Goal: Task Accomplishment & Management: Manage account settings

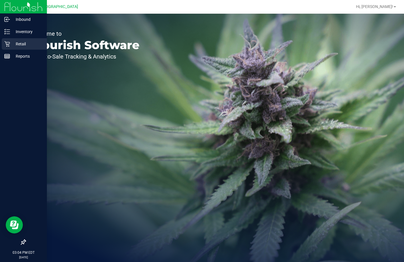
click at [9, 41] on icon at bounding box center [7, 44] width 6 height 6
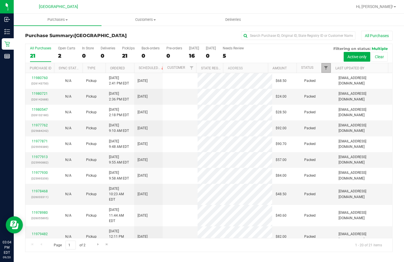
click at [327, 66] on span "Filter" at bounding box center [325, 68] width 5 height 5
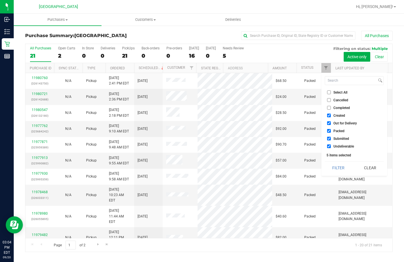
click at [331, 91] on label "Select All" at bounding box center [337, 93] width 20 height 4
click at [331, 91] on input "Select All" at bounding box center [329, 93] width 4 height 4
checkbox input "true"
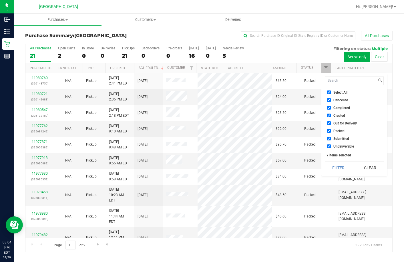
click at [331, 91] on label "Select All" at bounding box center [337, 93] width 20 height 4
click at [331, 91] on input "Select All" at bounding box center [329, 93] width 4 height 4
checkbox input "false"
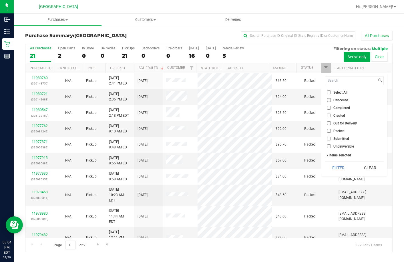
checkbox input "false"
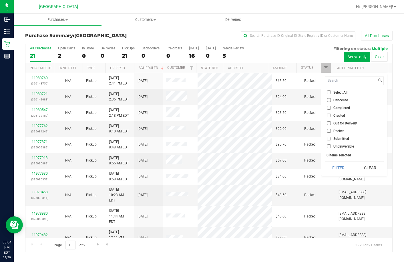
click at [333, 139] on span "Submitted" at bounding box center [341, 138] width 16 height 3
click at [331, 139] on input "Submitted" at bounding box center [329, 139] width 4 height 4
checkbox input "true"
click at [339, 168] on button "Filter" at bounding box center [338, 168] width 27 height 13
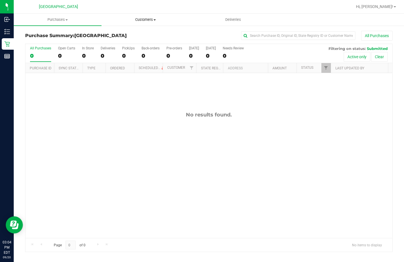
drag, startPoint x: 139, startPoint y: 22, endPoint x: 146, endPoint y: 33, distance: 12.9
click at [139, 22] on uib-tab-heading "Customers All customers Add a new customer All physicians" at bounding box center [145, 19] width 87 height 11
click at [122, 37] on li "All customers" at bounding box center [145, 34] width 88 height 7
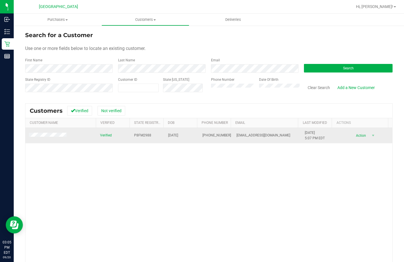
click at [43, 139] on td at bounding box center [60, 135] width 71 height 15
click at [50, 133] on span at bounding box center [48, 136] width 39 height 6
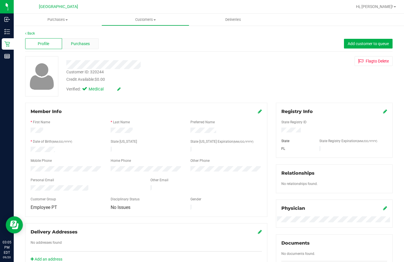
click at [94, 45] on div "Purchases" at bounding box center [80, 43] width 37 height 11
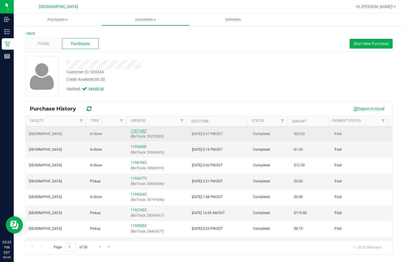
click at [133, 131] on link "11971457" at bounding box center [139, 131] width 16 height 4
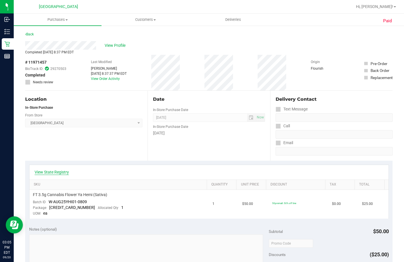
click at [52, 172] on link "View State Registry" at bounding box center [52, 172] width 34 height 6
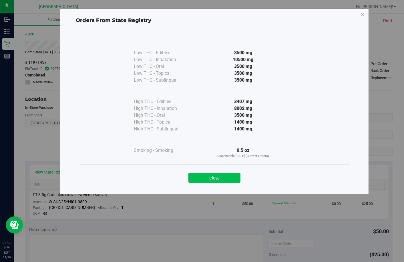
click at [231, 180] on button "Close" at bounding box center [214, 178] width 52 height 10
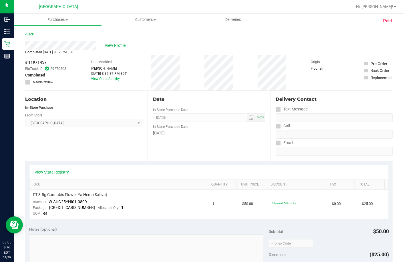
click at [52, 174] on link "View State Registry" at bounding box center [52, 172] width 34 height 6
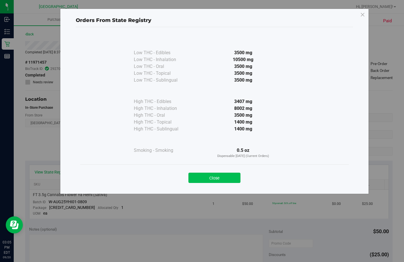
click at [221, 175] on button "Close" at bounding box center [214, 178] width 52 height 10
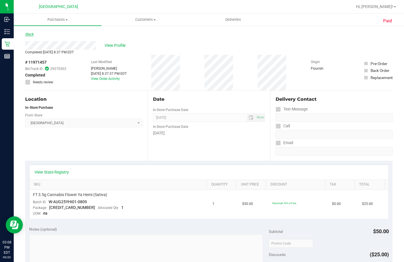
click at [31, 33] on link "Back" at bounding box center [29, 34] width 9 height 4
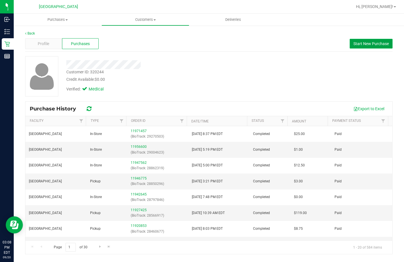
click at [375, 45] on span "Start New Purchase" at bounding box center [370, 43] width 35 height 5
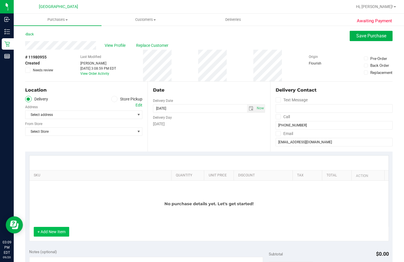
click at [47, 234] on button "+ Add New Item" at bounding box center [51, 232] width 35 height 10
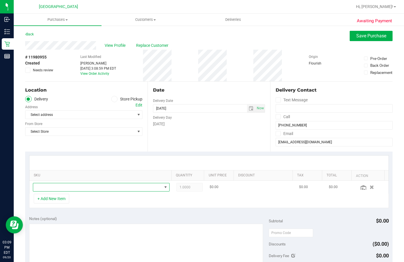
click at [73, 187] on span "NO DATA FOUND" at bounding box center [97, 187] width 129 height 8
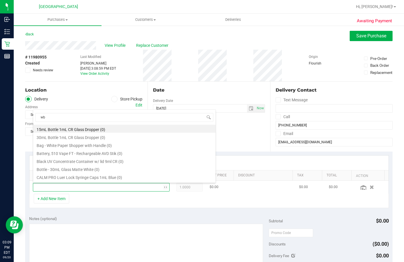
type input "wbv"
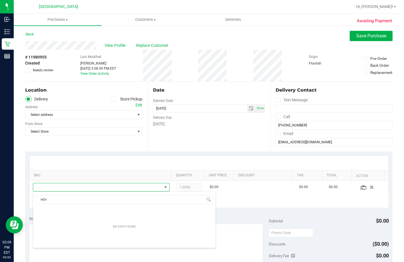
click at [113, 99] on icon at bounding box center [114, 99] width 3 height 0
click at [0, 0] on input "Store Pickup" at bounding box center [0, 0] width 0 height 0
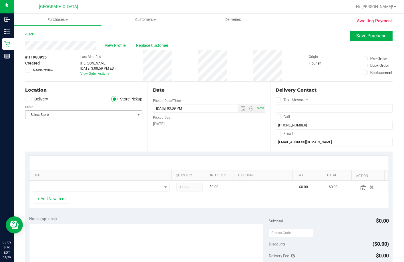
click at [78, 116] on span "Select Store" at bounding box center [79, 115] width 109 height 8
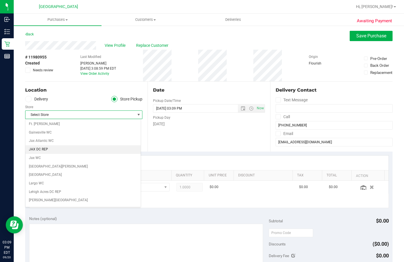
scroll to position [143, 0]
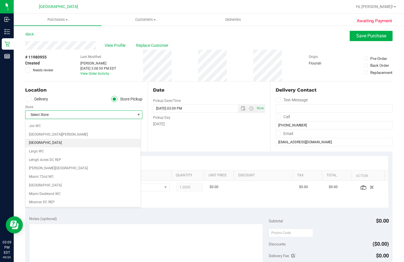
click at [43, 142] on li "[GEOGRAPHIC_DATA]" at bounding box center [82, 143] width 115 height 9
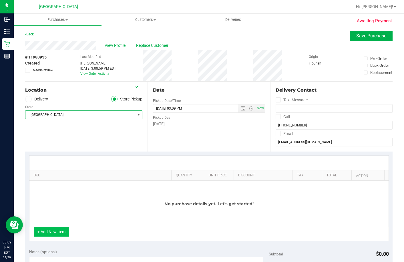
click at [61, 231] on button "+ Add New Item" at bounding box center [51, 232] width 35 height 10
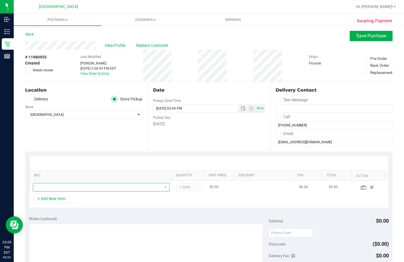
click at [77, 189] on span "NO DATA FOUND" at bounding box center [97, 187] width 129 height 8
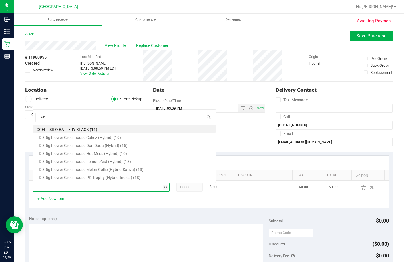
scroll to position [0, 0]
type input "wbv"
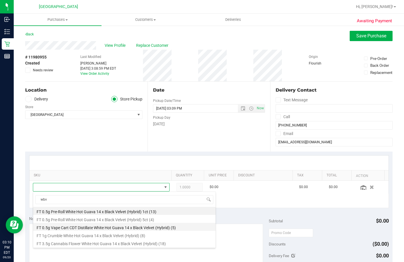
click at [93, 228] on li "FT 0.5g Vape Cart CDT Distillate White Hot Guava 14 x Black Velvet (Hybrid) (5)" at bounding box center [124, 227] width 182 height 8
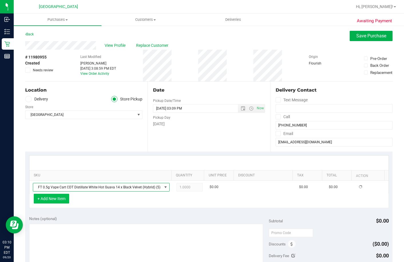
click at [55, 202] on button "+ Add New Item" at bounding box center [51, 199] width 35 height 10
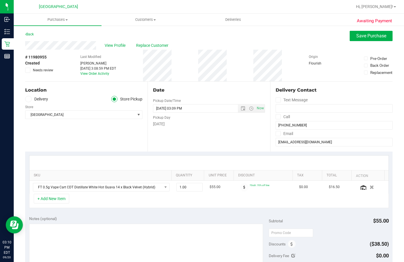
click at [70, 196] on div "+ Add New Item" at bounding box center [208, 201] width 359 height 14
click at [65, 198] on button "+ Add New Item" at bounding box center [51, 199] width 35 height 10
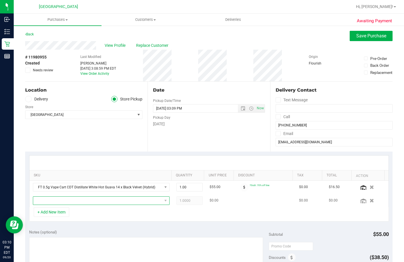
click at [74, 201] on span "NO DATA FOUND" at bounding box center [97, 201] width 129 height 8
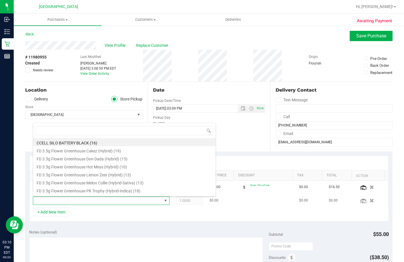
scroll to position [9, 132]
type input "t12"
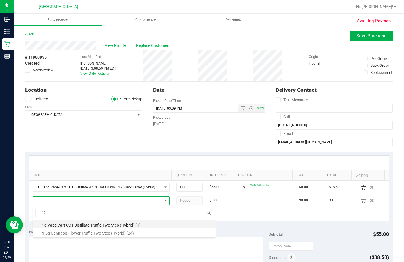
click at [73, 223] on li "FT 1g Vape Cart CDT Distillate Truffle Two Step (Hybrid) (4)" at bounding box center [124, 225] width 182 height 8
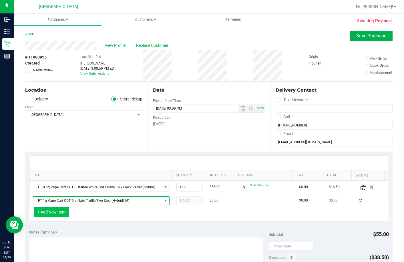
click at [49, 213] on button "+ Add New Item" at bounding box center [51, 212] width 35 height 10
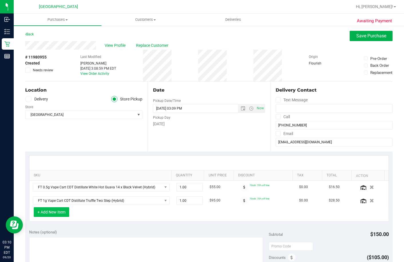
click at [61, 210] on button "+ Add New Item" at bounding box center [51, 212] width 35 height 10
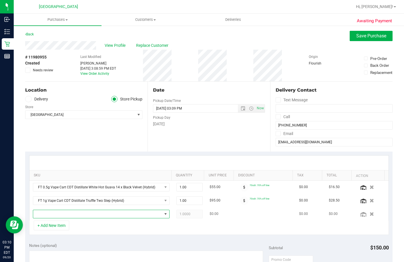
click at [69, 216] on span "NO DATA FOUND" at bounding box center [97, 214] width 129 height 8
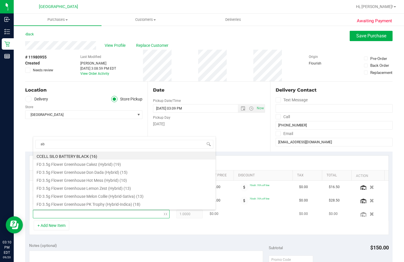
type input "abp"
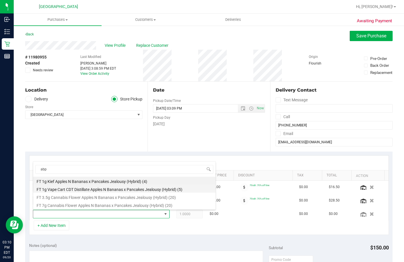
click at [61, 191] on li "FT 1g Vape Cart CDT Distillate Apples N Bananas x Pancakes Jealousy (Hybrid) (5)" at bounding box center [124, 189] width 182 height 8
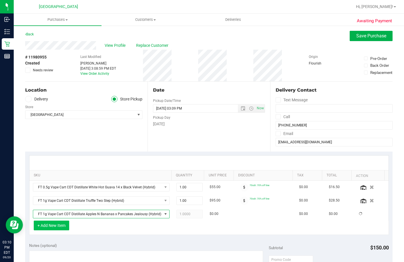
click at [62, 227] on button "+ Add New Item" at bounding box center [51, 226] width 35 height 10
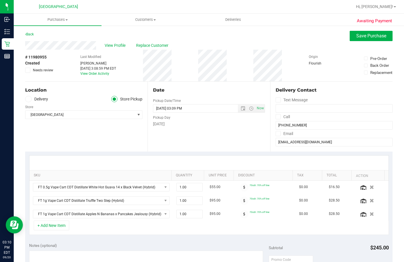
click at [56, 227] on button "+ Add New Item" at bounding box center [51, 226] width 35 height 10
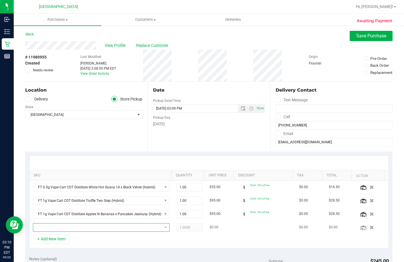
click at [58, 225] on span "NO DATA FOUND" at bounding box center [97, 228] width 129 height 8
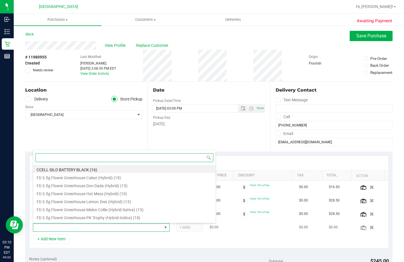
scroll to position [0, 0]
type input "pkt"
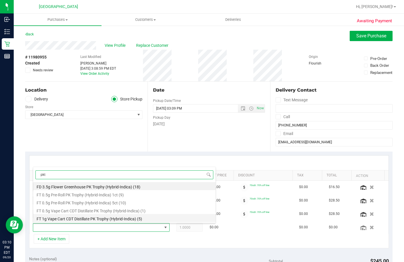
click at [63, 220] on li "FT 1g Vape Cart CDT Distillate PK Trophy (Hybrid-Indica) (5)" at bounding box center [124, 218] width 182 height 8
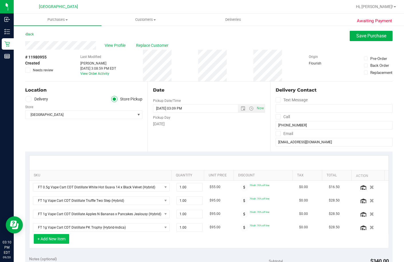
click at [61, 240] on button "+ Add New Item" at bounding box center [51, 239] width 35 height 10
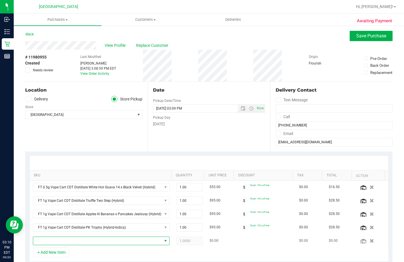
click at [60, 239] on span "NO DATA FOUND" at bounding box center [97, 241] width 129 height 8
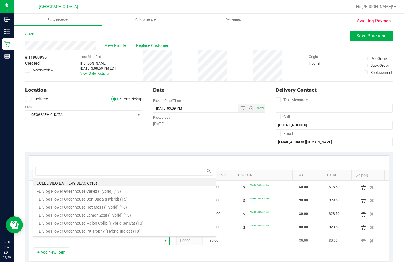
scroll to position [9, 132]
type input "pj"
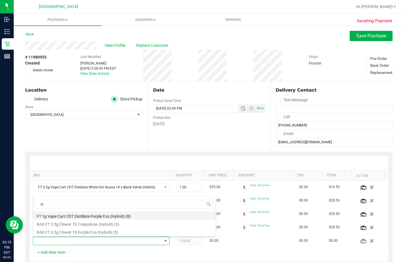
click at [96, 218] on li "FT 1g Vape Cart CDT Distillate Purple PJs (Hybrid) (8)" at bounding box center [124, 216] width 182 height 8
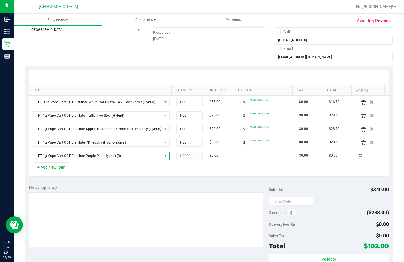
scroll to position [86, 0]
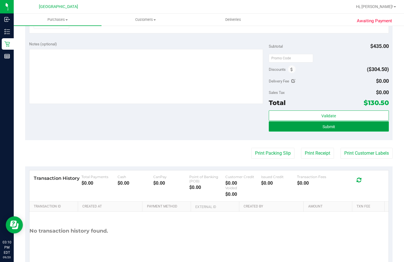
click at [281, 125] on button "Submit" at bounding box center [329, 126] width 120 height 10
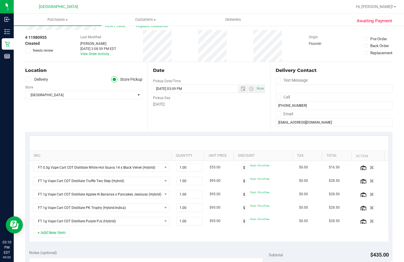
scroll to position [0, 0]
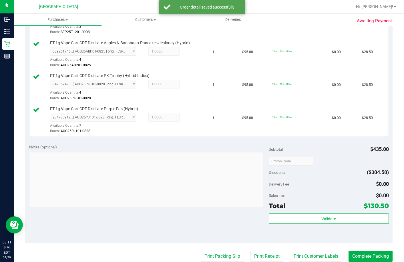
scroll to position [257, 0]
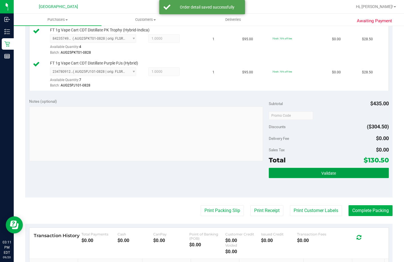
click at [294, 178] on button "Validate" at bounding box center [329, 173] width 120 height 10
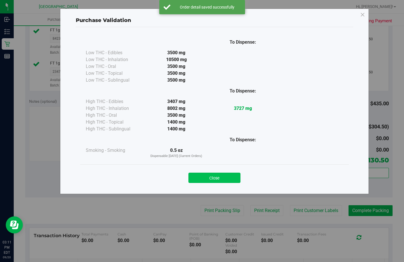
click at [211, 173] on button "Close" at bounding box center [214, 178] width 52 height 10
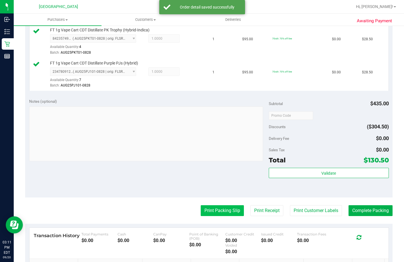
click at [219, 216] on button "Print Packing Slip" at bounding box center [222, 210] width 43 height 11
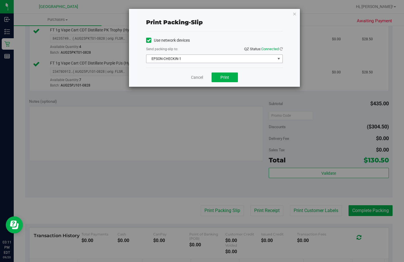
click at [209, 58] on span "EPSON-CHECKIN-1" at bounding box center [210, 59] width 129 height 8
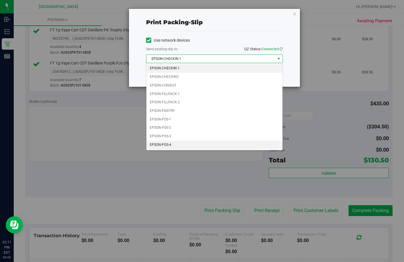
click at [187, 142] on li "EPSON-POS-4" at bounding box center [214, 145] width 136 height 9
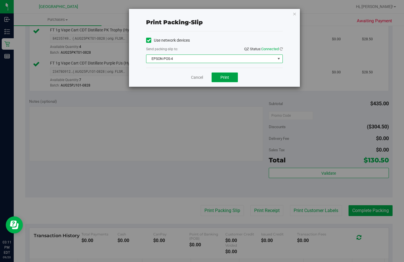
click at [222, 78] on span "Print" at bounding box center [224, 77] width 9 height 5
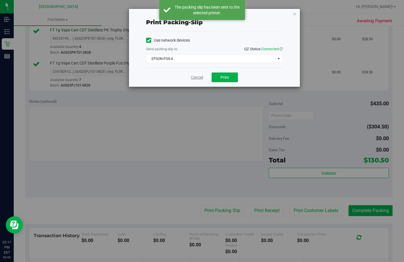
click at [194, 78] on link "Cancel" at bounding box center [197, 78] width 12 height 6
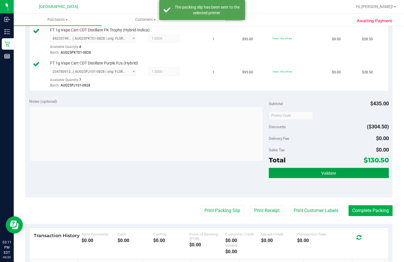
click at [276, 178] on button "Validate" at bounding box center [329, 173] width 120 height 10
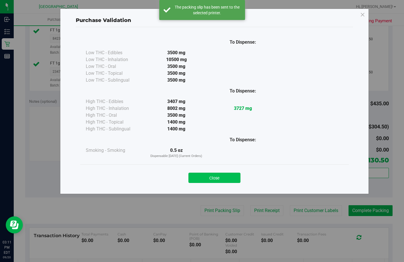
click at [211, 181] on button "Close" at bounding box center [214, 178] width 52 height 10
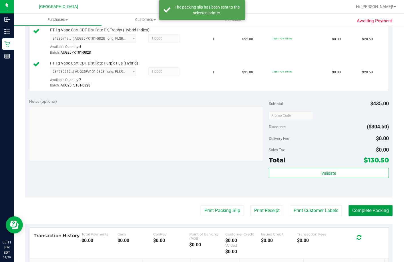
click at [355, 216] on button "Complete Packing" at bounding box center [370, 210] width 44 height 11
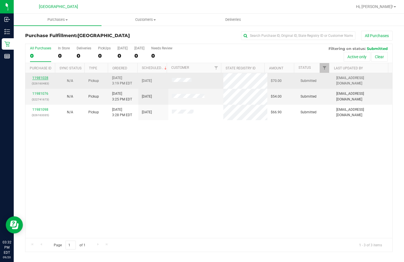
click at [42, 77] on link "11981028" at bounding box center [40, 78] width 16 height 4
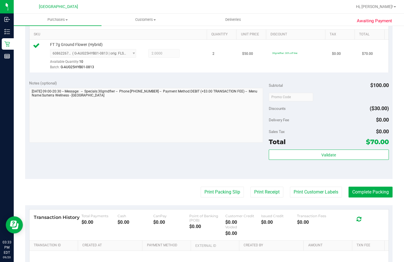
scroll to position [200, 0]
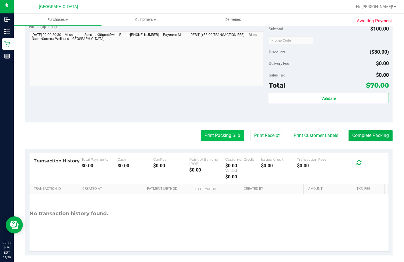
click at [213, 139] on button "Print Packing Slip" at bounding box center [222, 135] width 43 height 11
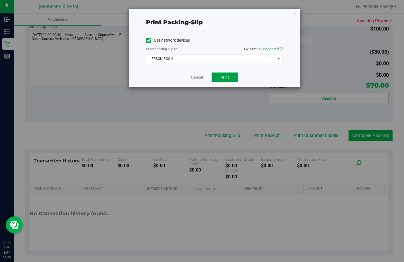
click at [218, 77] on button "Print" at bounding box center [224, 78] width 26 height 10
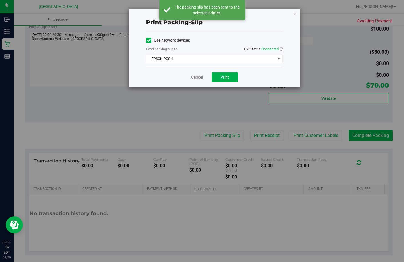
click at [196, 77] on link "Cancel" at bounding box center [197, 78] width 12 height 6
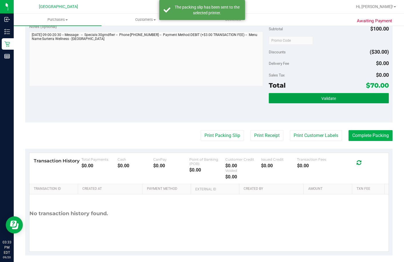
click at [317, 103] on button "Validate" at bounding box center [329, 98] width 120 height 10
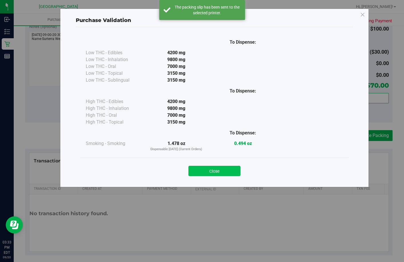
click at [215, 168] on button "Close" at bounding box center [214, 171] width 52 height 10
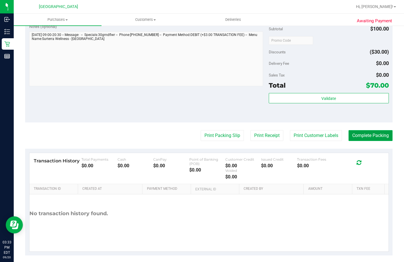
click at [357, 141] on button "Complete Packing" at bounding box center [370, 135] width 44 height 11
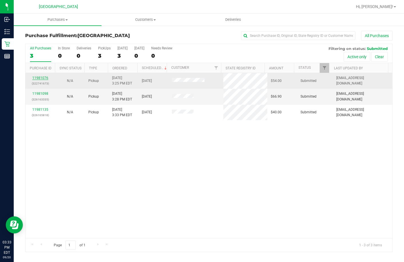
click at [40, 76] on link "11981076" at bounding box center [40, 78] width 16 height 4
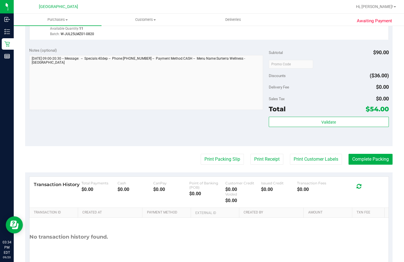
scroll to position [253, 0]
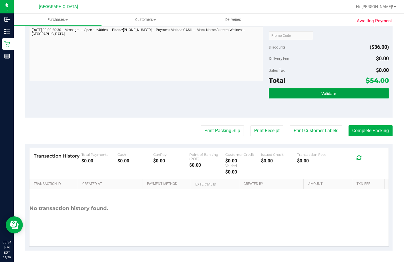
click at [309, 95] on button "Validate" at bounding box center [329, 93] width 120 height 10
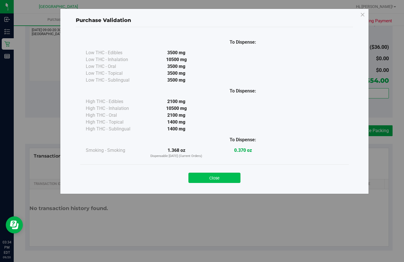
click at [217, 178] on button "Close" at bounding box center [214, 178] width 52 height 10
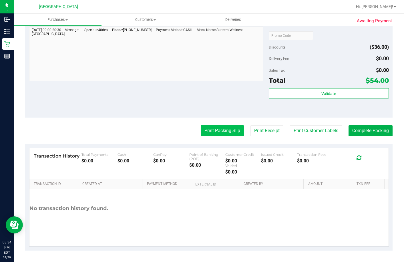
click at [217, 128] on button "Print Packing Slip" at bounding box center [222, 130] width 43 height 11
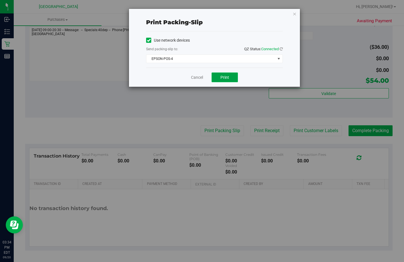
click at [222, 78] on span "Print" at bounding box center [224, 77] width 9 height 5
drag, startPoint x: 191, startPoint y: 78, endPoint x: 195, endPoint y: 76, distance: 4.9
click at [191, 78] on div "Cancel Print" at bounding box center [214, 77] width 137 height 19
click at [195, 76] on link "Cancel" at bounding box center [197, 78] width 12 height 6
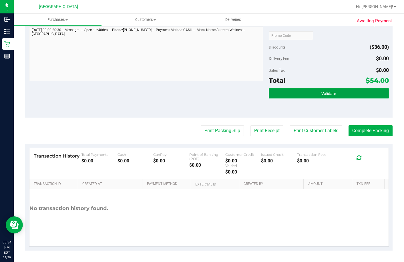
click at [285, 97] on button "Validate" at bounding box center [329, 93] width 120 height 10
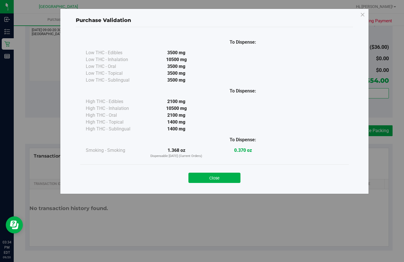
click at [221, 173] on div "Close" at bounding box center [214, 176] width 260 height 14
click at [220, 175] on button "Close" at bounding box center [214, 178] width 52 height 10
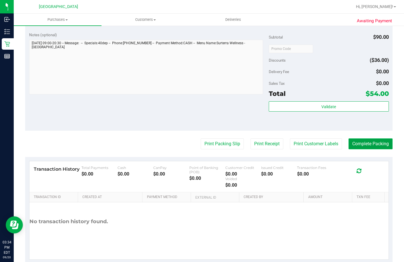
click at [371, 149] on button "Complete Packing" at bounding box center [370, 144] width 44 height 11
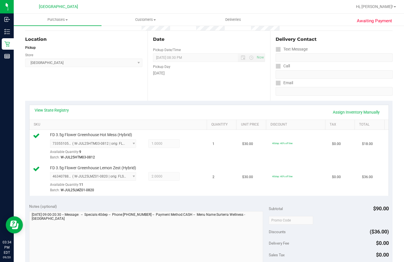
scroll to position [0, 0]
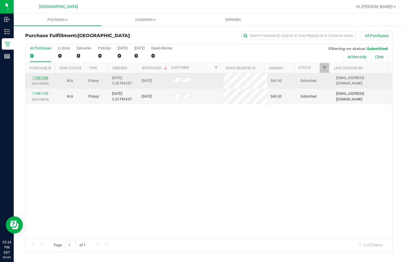
click at [46, 77] on link "11981098" at bounding box center [40, 78] width 16 height 4
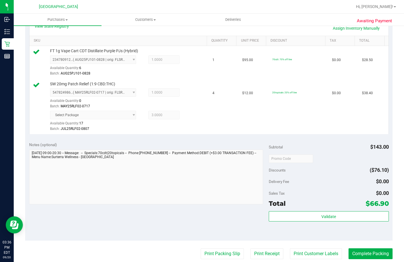
scroll to position [143, 0]
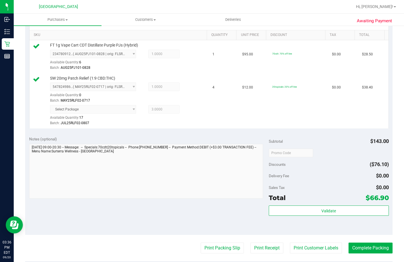
click at [289, 221] on div "Subtotal $143.00 Discounts ($76.10) Delivery Fee $0.00 Sales Tax $0.00 Total $6…" at bounding box center [329, 183] width 120 height 95
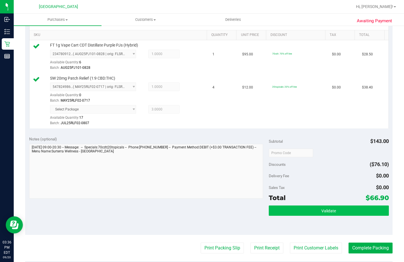
click at [290, 222] on div "Subtotal $143.00 Discounts ($76.10) Delivery Fee $0.00 Sales Tax $0.00 Total $6…" at bounding box center [329, 183] width 120 height 95
click at [303, 216] on button "Validate" at bounding box center [329, 211] width 120 height 10
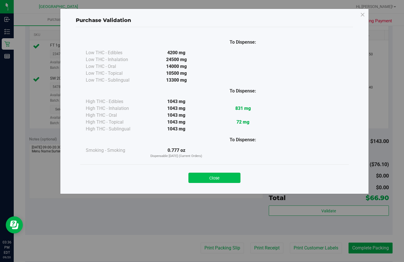
click at [210, 176] on button "Close" at bounding box center [214, 178] width 52 height 10
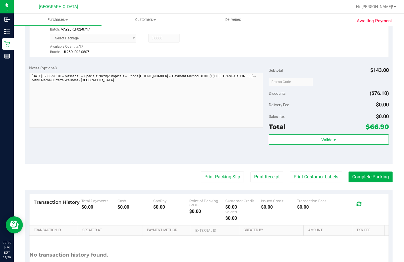
scroll to position [257, 0]
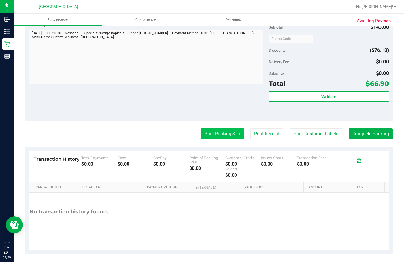
click at [215, 139] on button "Print Packing Slip" at bounding box center [222, 134] width 43 height 11
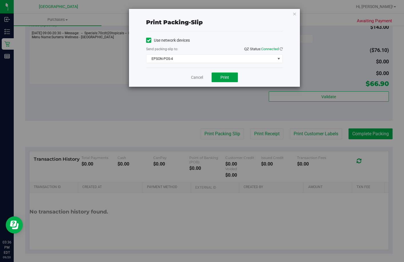
click at [227, 79] on span "Print" at bounding box center [224, 77] width 9 height 5
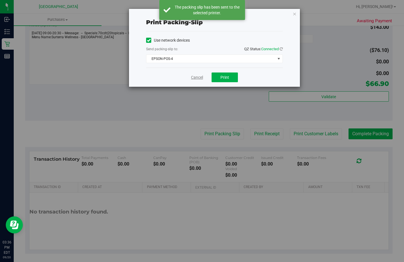
click at [193, 75] on link "Cancel" at bounding box center [197, 78] width 12 height 6
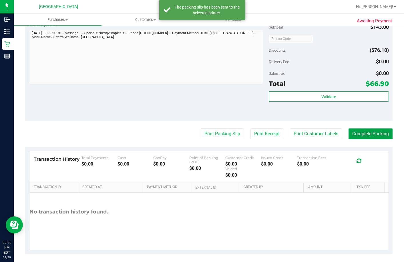
click at [373, 139] on button "Complete Packing" at bounding box center [370, 134] width 44 height 11
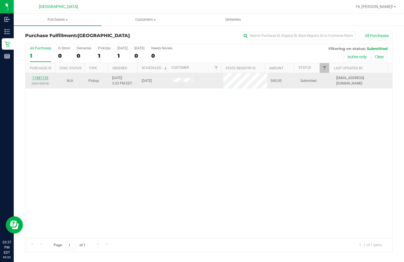
click at [43, 77] on link "11981135" at bounding box center [40, 78] width 16 height 4
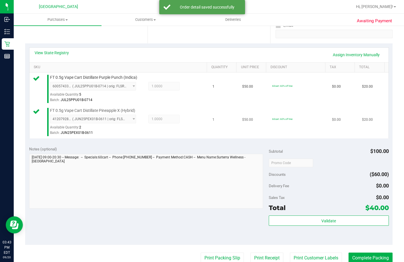
scroll to position [114, 0]
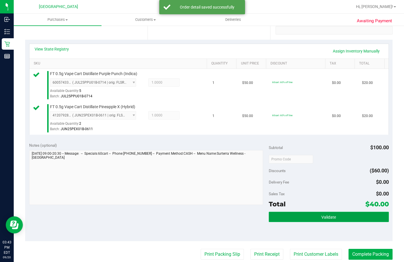
click at [313, 222] on button "Validate" at bounding box center [329, 217] width 120 height 10
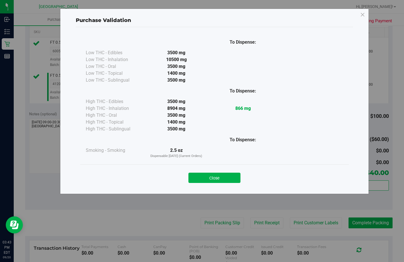
scroll to position [171, 0]
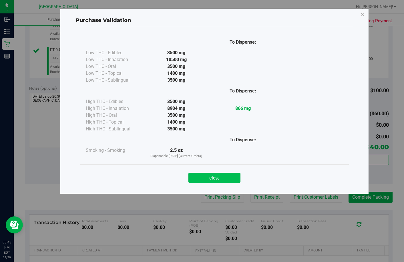
click at [214, 181] on button "Close" at bounding box center [214, 178] width 52 height 10
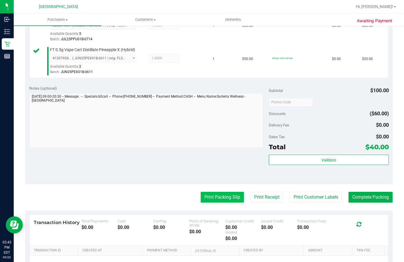
click at [211, 203] on button "Print Packing Slip" at bounding box center [222, 197] width 43 height 11
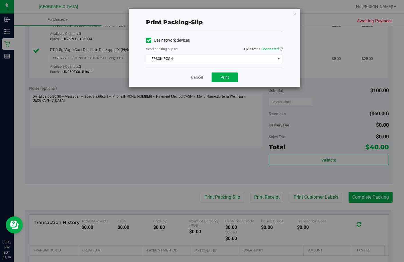
click at [235, 83] on div "Cancel Print" at bounding box center [214, 77] width 137 height 19
click at [231, 78] on button "Print" at bounding box center [224, 78] width 26 height 10
click at [219, 79] on button "Print" at bounding box center [224, 78] width 26 height 10
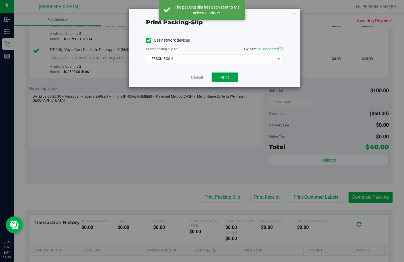
drag, startPoint x: 218, startPoint y: 78, endPoint x: 215, endPoint y: 79, distance: 2.9
click at [217, 79] on button "Print" at bounding box center [224, 78] width 26 height 10
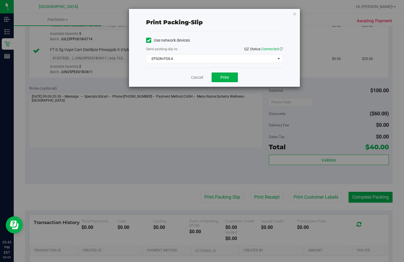
click at [193, 81] on div "Cancel Print" at bounding box center [214, 77] width 137 height 19
click at [192, 78] on link "Cancel" at bounding box center [197, 78] width 12 height 6
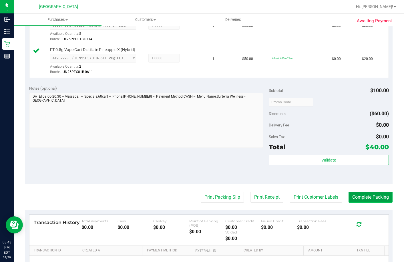
click at [354, 203] on button "Complete Packing" at bounding box center [370, 197] width 44 height 11
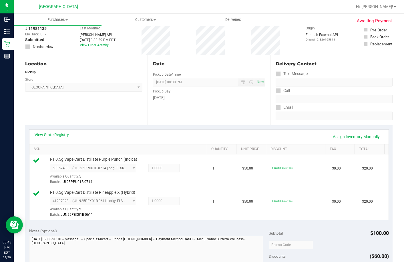
scroll to position [0, 0]
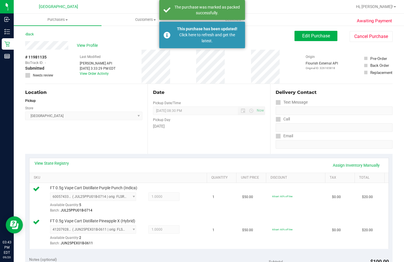
click at [31, 31] on div "Back" at bounding box center [29, 34] width 9 height 7
click at [33, 35] on link "Back" at bounding box center [29, 34] width 9 height 4
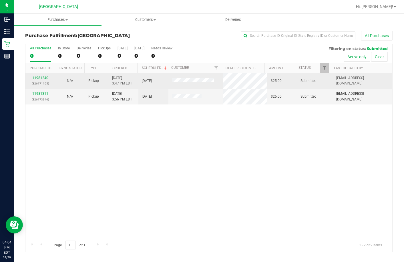
click at [45, 76] on div "11981240 (326171165)" at bounding box center [40, 80] width 23 height 11
click at [42, 77] on link "11981240" at bounding box center [40, 78] width 16 height 4
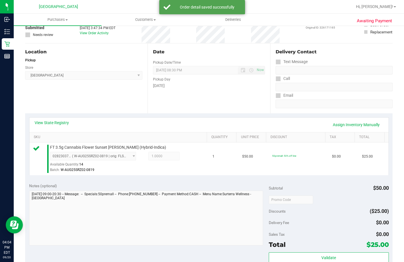
scroll to position [114, 0]
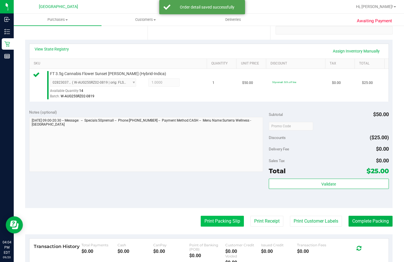
click at [214, 227] on button "Print Packing Slip" at bounding box center [222, 221] width 43 height 11
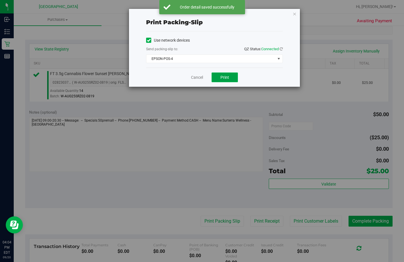
click at [217, 75] on button "Print" at bounding box center [224, 78] width 26 height 10
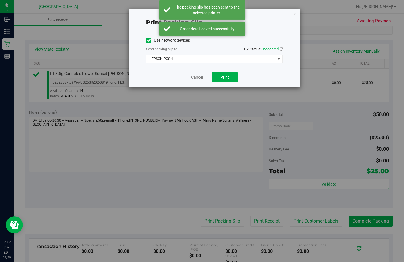
click at [197, 78] on link "Cancel" at bounding box center [197, 78] width 12 height 6
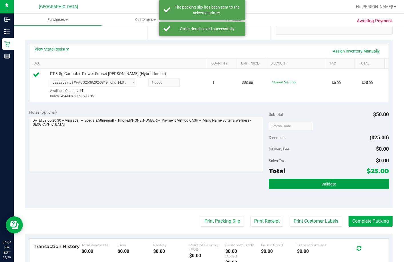
click at [358, 189] on button "Validate" at bounding box center [329, 184] width 120 height 10
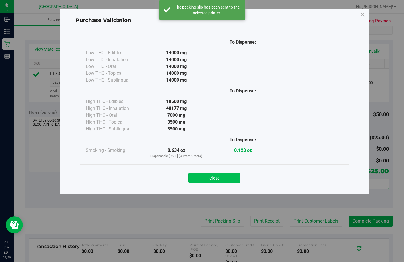
click at [228, 175] on button "Close" at bounding box center [214, 178] width 52 height 10
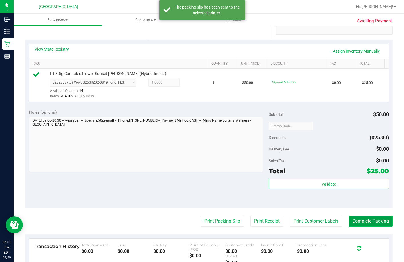
click at [373, 227] on button "Complete Packing" at bounding box center [370, 221] width 44 height 11
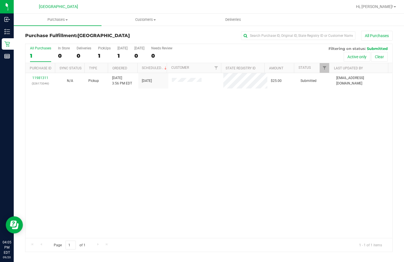
click at [143, 97] on div "11981311 (326173346) N/A Pickup 9/20/2025 3:56 PM EDT 9/20/2025 $25.00 Submitte…" at bounding box center [208, 155] width 367 height 165
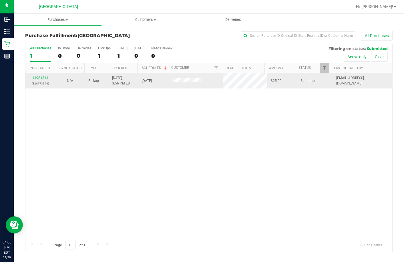
click at [42, 77] on link "11981311" at bounding box center [40, 78] width 16 height 4
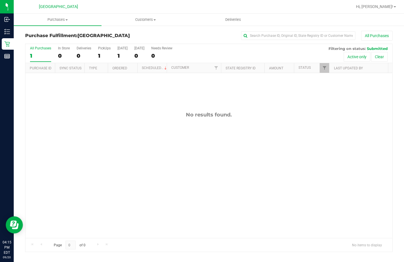
click at [312, 126] on div "No results found." at bounding box center [208, 175] width 367 height 204
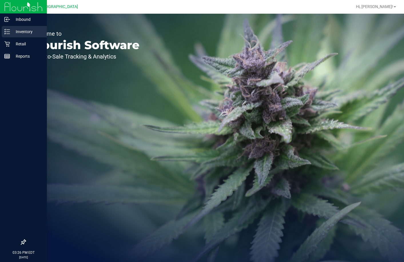
click at [16, 34] on p "Inventory" at bounding box center [27, 31] width 34 height 7
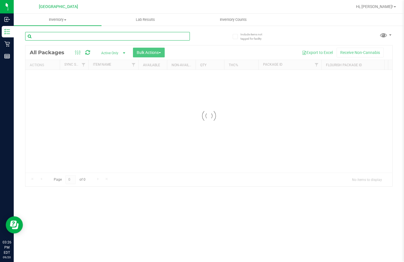
click at [56, 37] on input "text" at bounding box center [107, 36] width 165 height 9
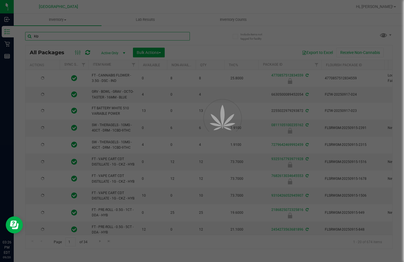
type input "klp"
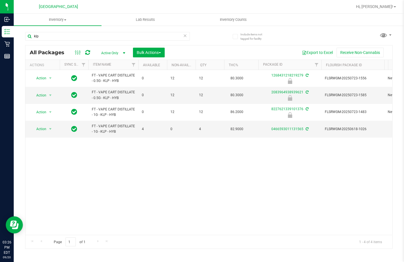
click at [173, 176] on div "Action Action Edit attributes Global inventory Locate package Package audit log…" at bounding box center [208, 152] width 367 height 165
click at [151, 143] on div "Action Action Edit attributes Global inventory Locate package Package audit log…" at bounding box center [208, 152] width 367 height 165
drag, startPoint x: 95, startPoint y: 40, endPoint x: 0, endPoint y: 54, distance: 96.7
click at [0, 54] on html "Inbound Inventory Retail Reports 03:27 PM EDT [DATE] 09/20 Lakeland WC Hi, [PER…" at bounding box center [202, 131] width 404 height 262
type input "1268431218219279"
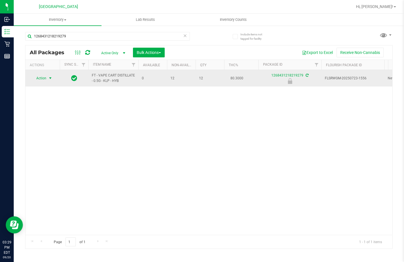
click at [40, 77] on span "Action" at bounding box center [38, 78] width 15 height 8
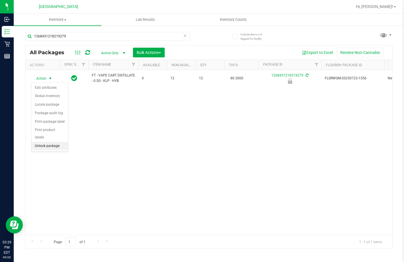
click at [50, 142] on li "Unlock package" at bounding box center [49, 146] width 37 height 9
click at [203, 111] on div "Action Action Create package Edit attributes Global inventory Locate package Lo…" at bounding box center [208, 152] width 367 height 165
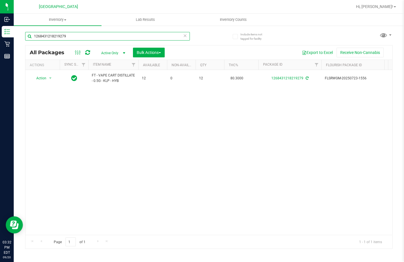
drag, startPoint x: 74, startPoint y: 32, endPoint x: 0, endPoint y: 44, distance: 75.5
click at [0, 44] on html "Inbound Inventory Retail Reports 03:32 PM EDT [DATE] 09/20 Lakeland WC Hi, [PER…" at bounding box center [202, 131] width 404 height 262
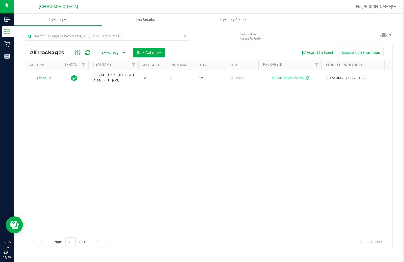
click at [189, 113] on div "Action Action Create package Edit attributes Global inventory Locate package Lo…" at bounding box center [208, 152] width 367 height 165
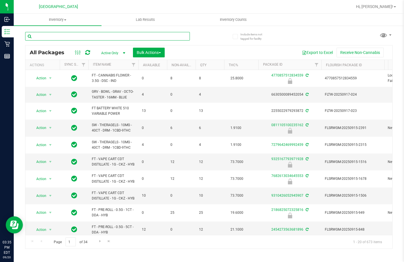
click at [84, 34] on input "text" at bounding box center [107, 36] width 165 height 9
type input "9789540852855285"
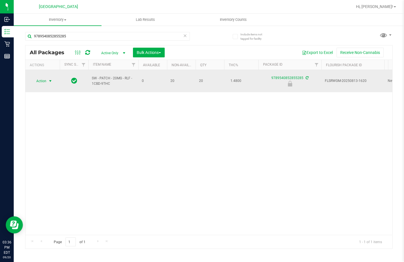
click at [48, 79] on span "select" at bounding box center [50, 81] width 5 height 5
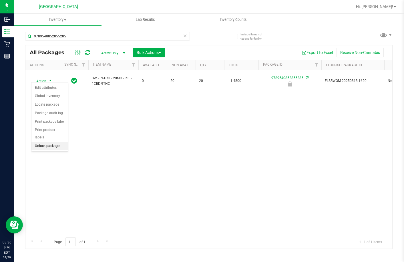
click at [48, 142] on li "Unlock package" at bounding box center [49, 146] width 37 height 9
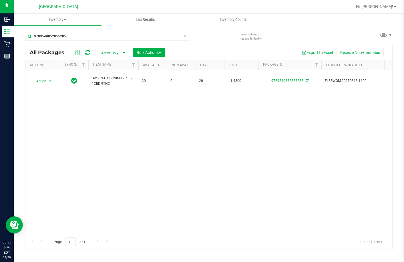
click at [151, 107] on div "Action Action Create package Edit attributes Global inventory Locate package Lo…" at bounding box center [208, 152] width 367 height 165
drag, startPoint x: 74, startPoint y: 37, endPoint x: 0, endPoint y: 68, distance: 80.6
click at [0, 68] on html "Inbound Inventory Retail Reports 03:38 PM EDT [DATE] 09/20 Lakeland WC Hi, [PER…" at bounding box center [202, 131] width 404 height 262
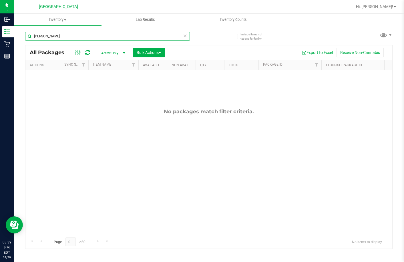
type input "[PERSON_NAME]"
drag, startPoint x: 70, startPoint y: 39, endPoint x: 0, endPoint y: 48, distance: 71.1
click at [0, 48] on html "Inbound Inventory Retail Reports 03:47 PM EDT [DATE] 09/20 Lakeland WC Hi, [PER…" at bounding box center [202, 131] width 404 height 262
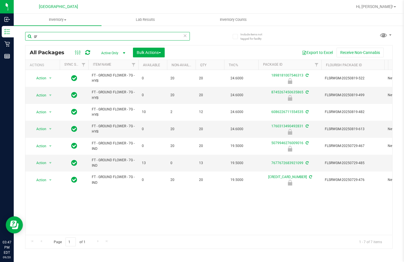
type input "g"
type input "dsc"
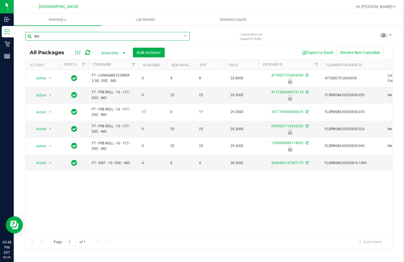
click at [41, 38] on input "dsc" at bounding box center [107, 36] width 165 height 9
click at [45, 36] on input "dsc" at bounding box center [107, 36] width 165 height 9
click at [195, 188] on div "Action Action Edit attributes Global inventory Locate package Package audit log…" at bounding box center [208, 152] width 367 height 165
drag, startPoint x: 63, startPoint y: 36, endPoint x: 0, endPoint y: 56, distance: 66.6
click at [0, 56] on html "Inbound Inventory Retail Reports 03:49 PM EDT [DATE] 09/20 Lakeland WC Hi, [PER…" at bounding box center [202, 131] width 404 height 262
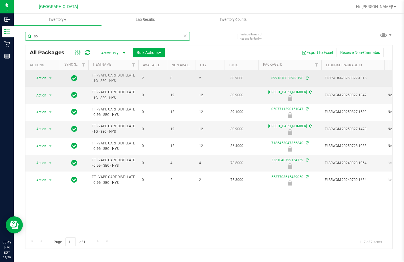
type input "s"
type input "o"
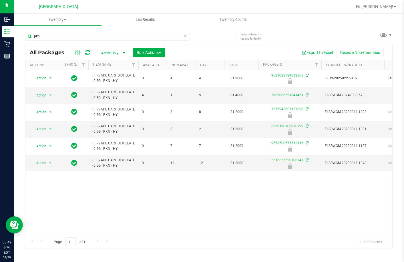
click at [121, 188] on div "Action Action Edit attributes Global inventory Locate package Package audit log…" at bounding box center [208, 152] width 367 height 165
drag, startPoint x: 43, startPoint y: 34, endPoint x: 22, endPoint y: 43, distance: 22.3
click at [22, 43] on div "Include items not tagged for facility pkn All Packages Active Only Active Only …" at bounding box center [209, 112] width 390 height 174
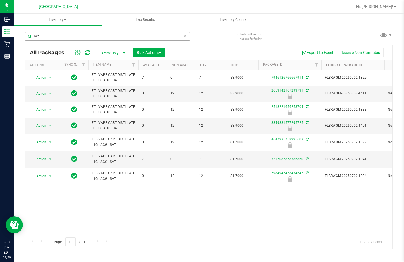
drag, startPoint x: 85, startPoint y: 43, endPoint x: 45, endPoint y: 34, distance: 40.4
click at [45, 34] on div "acg" at bounding box center [107, 38] width 165 height 13
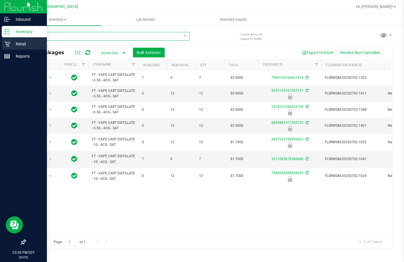
drag, startPoint x: 45, startPoint y: 34, endPoint x: 8, endPoint y: 49, distance: 39.7
click at [8, 49] on div "Inbound Inventory Retail Reports 03:50 PM EDT [DATE] 09/20 Lakeland WC Hi, [PER…" at bounding box center [202, 131] width 404 height 262
type input "nol"
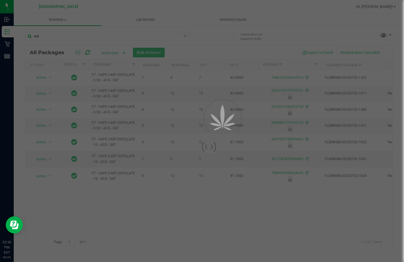
click at [155, 205] on div at bounding box center [202, 131] width 404 height 262
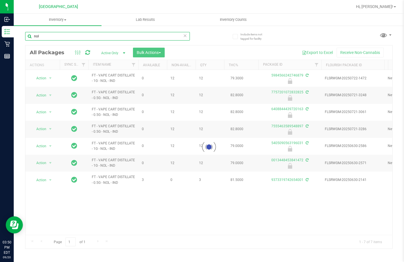
click at [61, 34] on input "nol" at bounding box center [107, 36] width 165 height 9
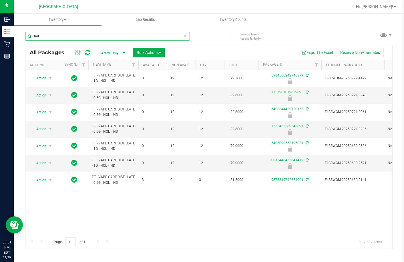
drag, startPoint x: 71, startPoint y: 37, endPoint x: 21, endPoint y: 47, distance: 51.6
click at [21, 47] on div "Include items not tagged for facility nol All Packages Active Only Active Only …" at bounding box center [209, 112] width 390 height 174
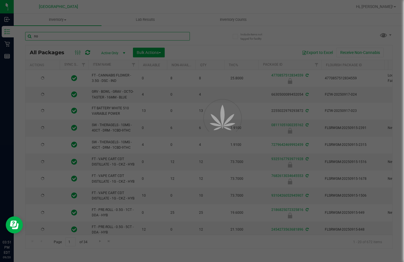
type input "n"
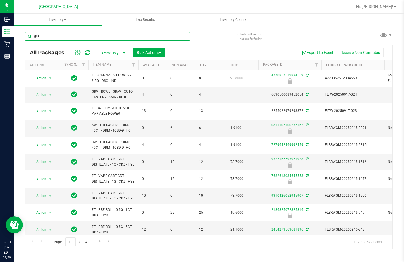
type input "gss"
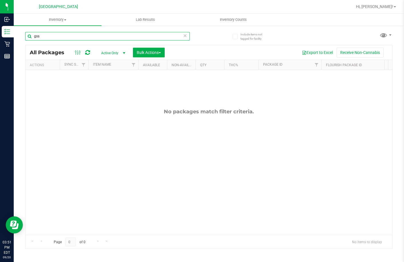
drag, startPoint x: 62, startPoint y: 35, endPoint x: 0, endPoint y: 39, distance: 62.2
click at [0, 39] on html "Inbound Inventory Retail Reports 03:51 PM EDT [DATE] 09/20 Lakeland WC Hi, [PER…" at bounding box center [202, 131] width 404 height 262
drag, startPoint x: 87, startPoint y: 37, endPoint x: 0, endPoint y: 33, distance: 86.9
click at [0, 33] on html "Inbound Inventory Retail Reports 03:55 PM EDT [DATE] 09/20 Lakeland WC Hi, [PER…" at bounding box center [202, 131] width 404 height 262
type input "dsc"
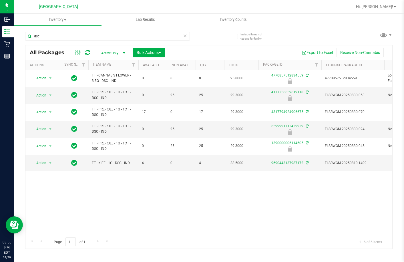
click at [171, 193] on div "Action Action Edit attributes Global inventory Locate package Package audit log…" at bounding box center [208, 152] width 367 height 165
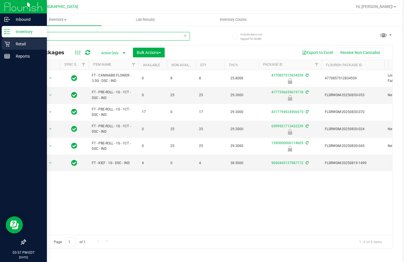
drag, startPoint x: 46, startPoint y: 36, endPoint x: 11, endPoint y: 47, distance: 36.9
click at [11, 47] on div "Inbound Inventory Retail Reports 03:57 PM EDT [DATE] 09/20 Lakeland WC Hi, [PER…" at bounding box center [202, 131] width 404 height 262
type input "5984566242746879"
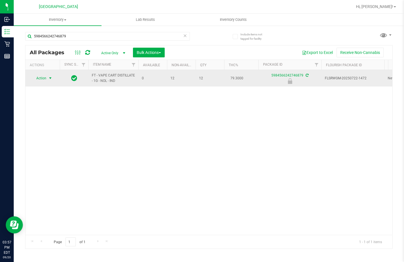
click at [50, 75] on span "select" at bounding box center [50, 78] width 7 height 8
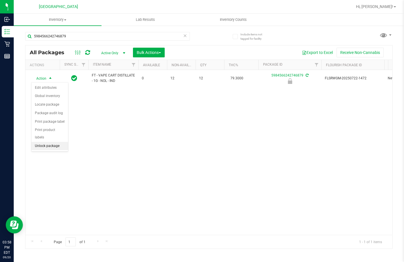
click at [48, 143] on li "Unlock package" at bounding box center [49, 146] width 37 height 9
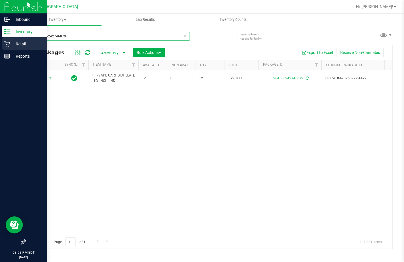
drag, startPoint x: 73, startPoint y: 38, endPoint x: 16, endPoint y: 45, distance: 57.6
click at [2, 51] on div "Inbound Inventory Retail Reports 03:58 PM EDT [DATE] 09/20 Lakeland WC Hi, [PER…" at bounding box center [202, 131] width 404 height 262
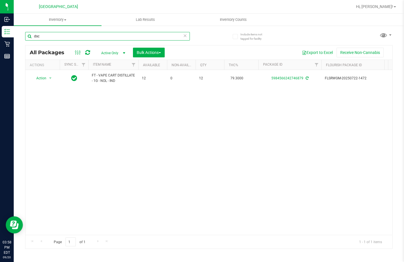
type input "dsc"
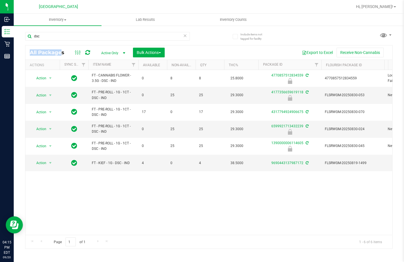
drag, startPoint x: 41, startPoint y: 45, endPoint x: 35, endPoint y: 46, distance: 6.0
click at [35, 46] on div "dsc All Packages Active Only Active Only Lab Samples Locked All External Intern…" at bounding box center [208, 138] width 367 height 223
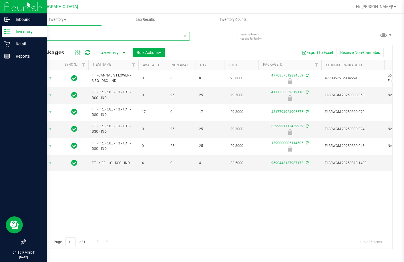
drag, startPoint x: 43, startPoint y: 35, endPoint x: 9, endPoint y: 33, distance: 34.6
click at [15, 36] on div "Include items not tagged for facility dsc All Packages Active Only Active Only …" at bounding box center [209, 112] width 390 height 174
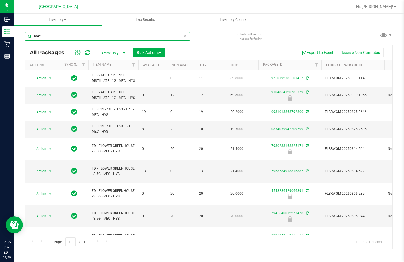
drag, startPoint x: 53, startPoint y: 37, endPoint x: 23, endPoint y: 45, distance: 32.0
click at [23, 47] on div "Include items not tagged for facility mec All Packages Active Only Active Only …" at bounding box center [209, 112] width 390 height 174
type input "blt"
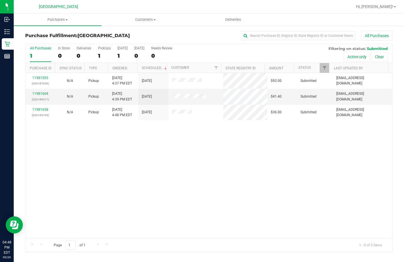
click at [274, 145] on div "11981593 (326187029) N/A Pickup 9/20/2025 4:37 PM EDT 9/20/2025 $92.00 Submitte…" at bounding box center [208, 155] width 367 height 165
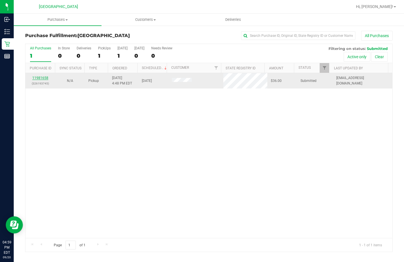
click at [44, 76] on link "11981658" at bounding box center [40, 78] width 16 height 4
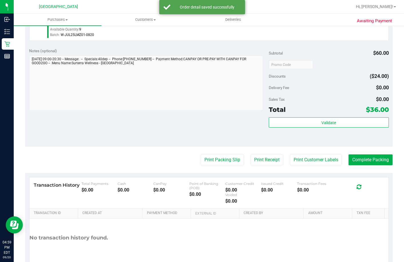
scroll to position [213, 0]
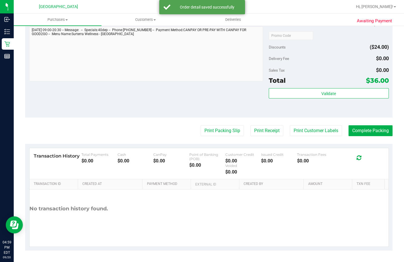
click at [291, 86] on div "Subtotal $60.00 Discounts ($24.00) Delivery Fee $0.00 Sales Tax $0.00 Total $36…" at bounding box center [329, 66] width 120 height 95
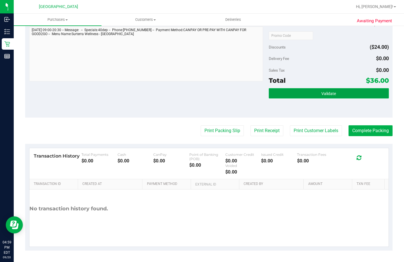
click at [322, 90] on button "Validate" at bounding box center [329, 93] width 120 height 10
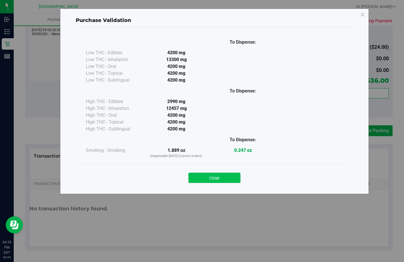
click at [218, 182] on button "Close" at bounding box center [214, 178] width 52 height 10
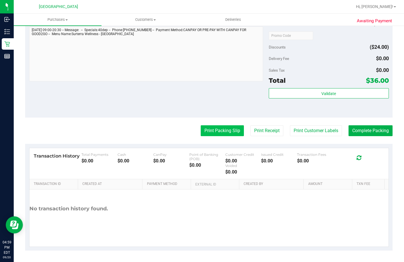
click at [214, 134] on button "Print Packing Slip" at bounding box center [222, 130] width 43 height 11
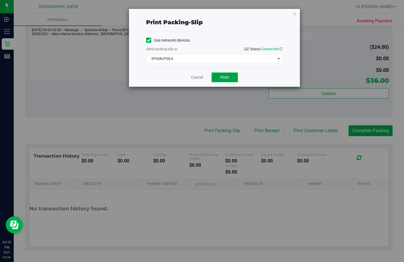
click at [220, 81] on button "Print" at bounding box center [224, 78] width 26 height 10
click at [199, 80] on link "Cancel" at bounding box center [197, 78] width 12 height 6
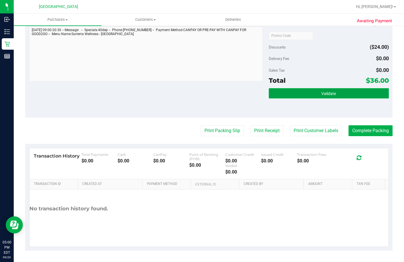
click at [281, 92] on button "Validate" at bounding box center [329, 93] width 120 height 10
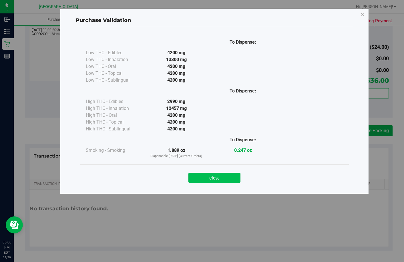
click at [219, 179] on button "Close" at bounding box center [214, 178] width 52 height 10
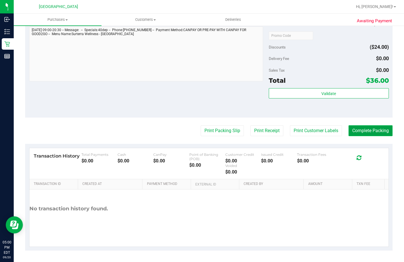
click at [365, 128] on button "Complete Packing" at bounding box center [370, 130] width 44 height 11
